Goal: Information Seeking & Learning: Learn about a topic

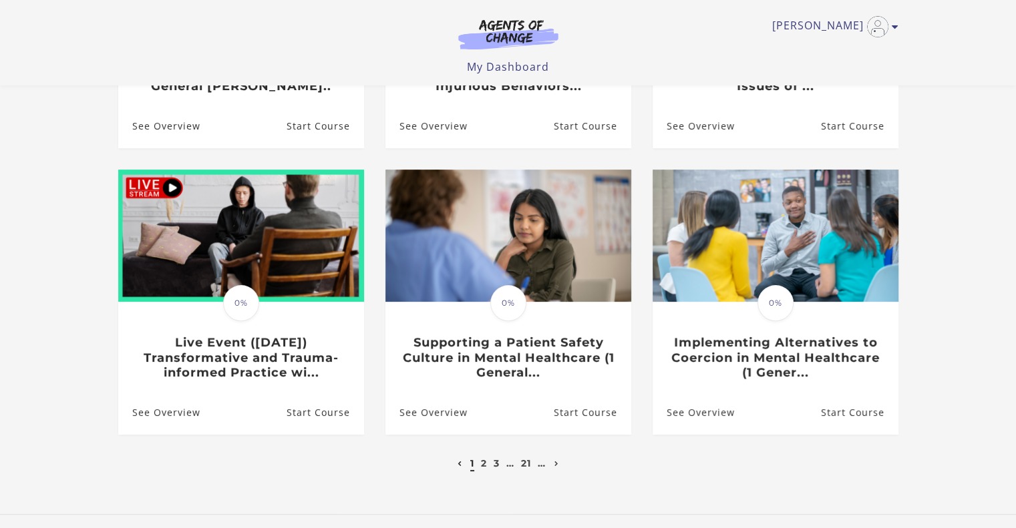
scroll to position [406, 0]
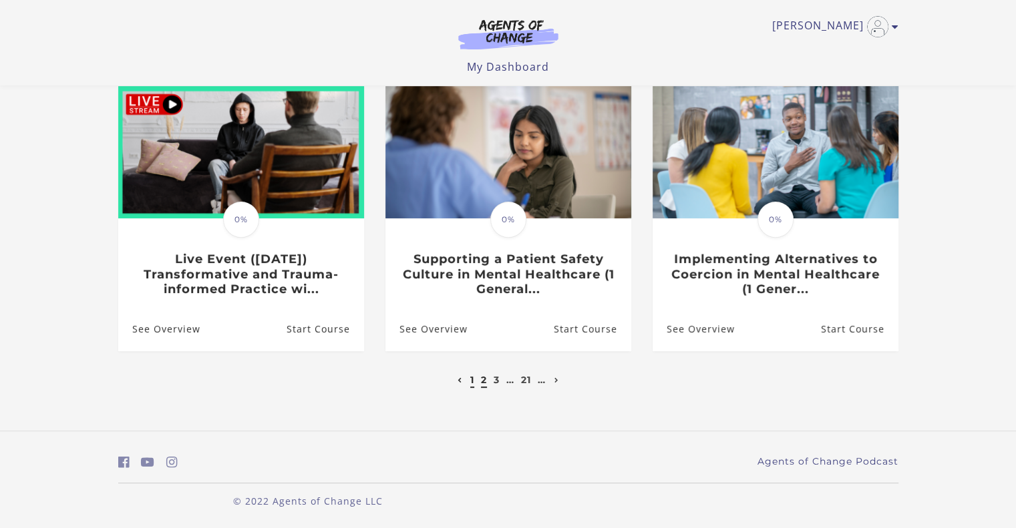
click at [481, 383] on link "2" at bounding box center [484, 380] width 6 height 12
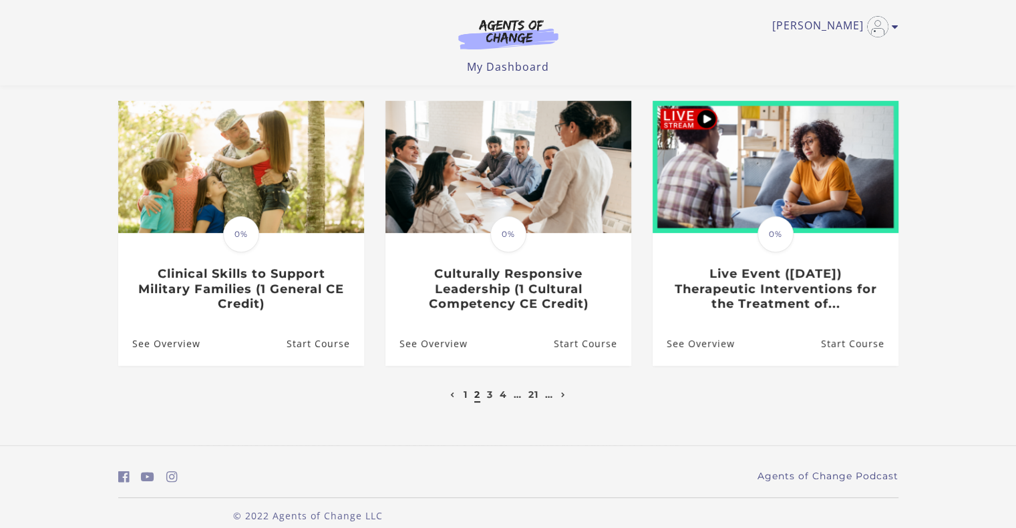
scroll to position [409, 0]
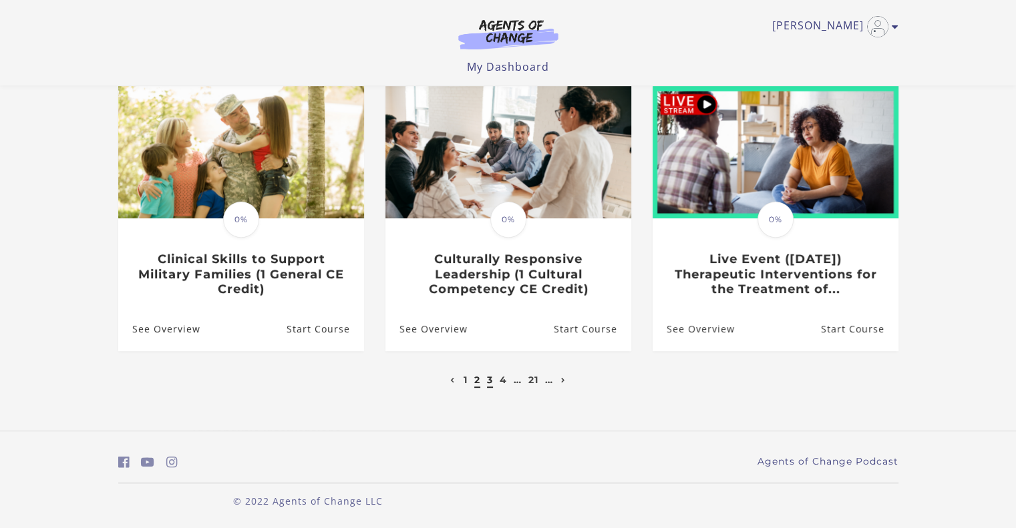
click at [490, 381] on link "3" at bounding box center [490, 380] width 6 height 12
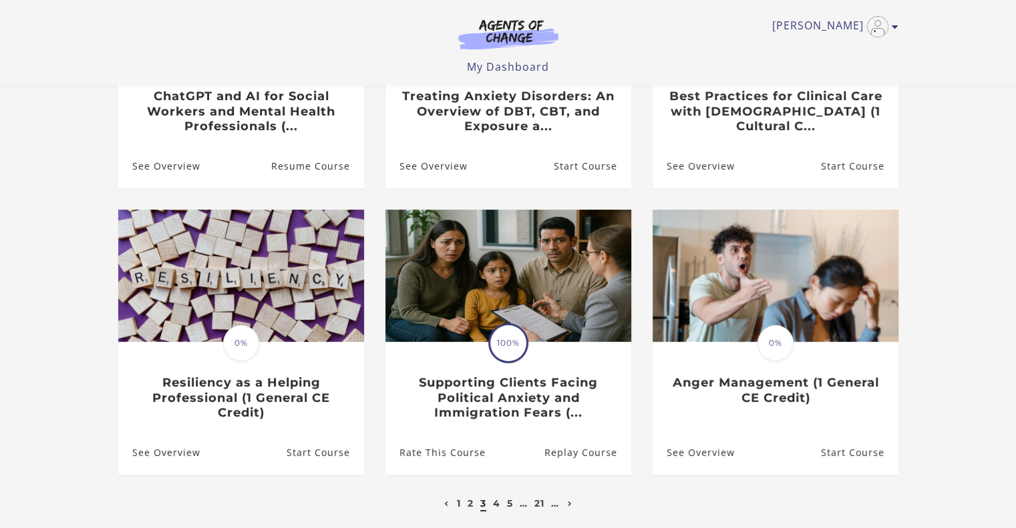
scroll to position [284, 0]
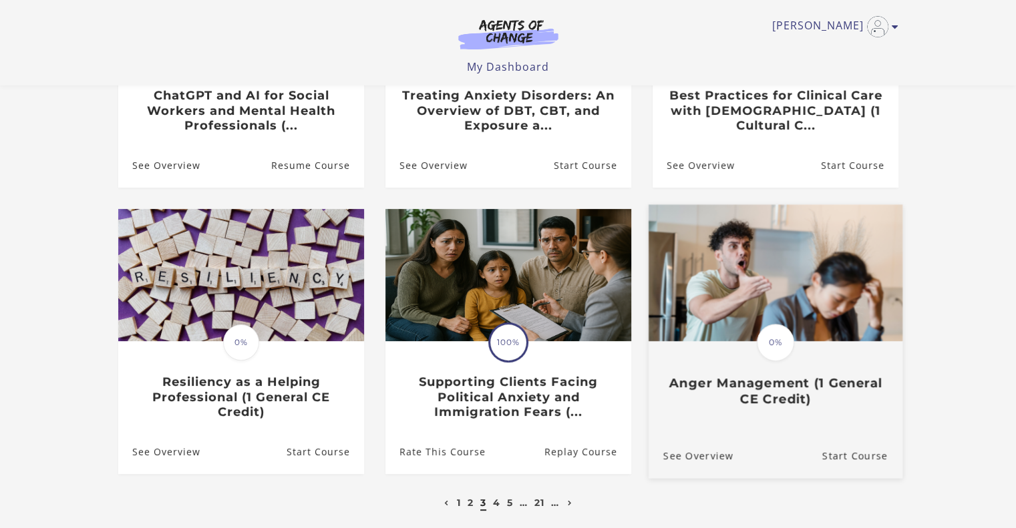
click at [780, 393] on h3 "Anger Management (1 General CE Credit)" at bounding box center [775, 390] width 224 height 31
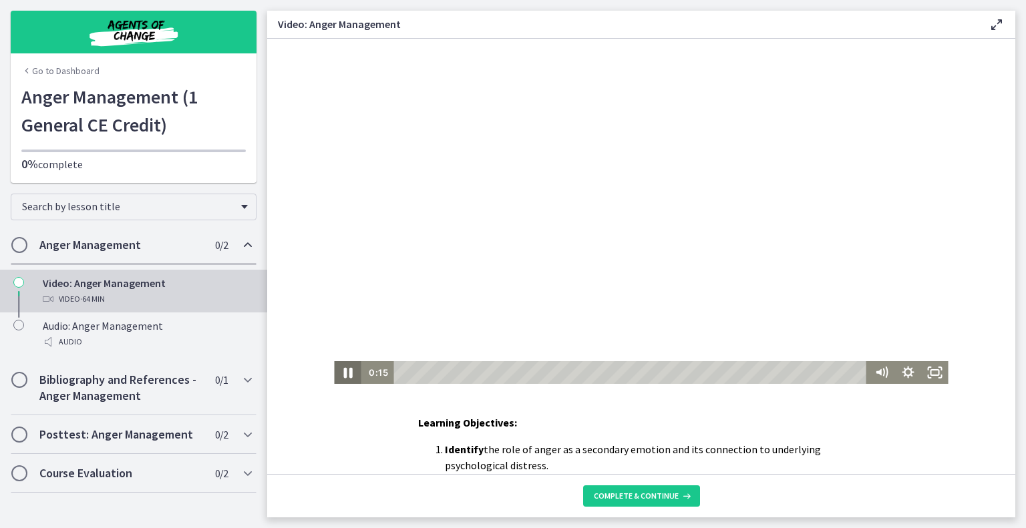
click at [347, 377] on icon "Pause" at bounding box center [347, 372] width 32 height 27
click at [338, 371] on icon "Play Video" at bounding box center [349, 372] width 32 height 27
